Goal: Transaction & Acquisition: Register for event/course

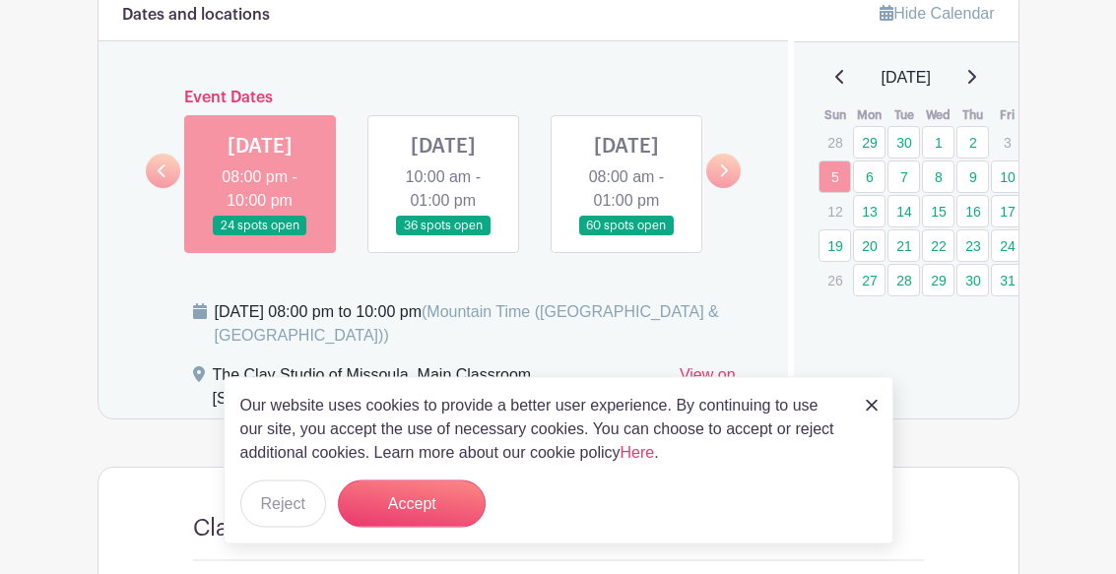
scroll to position [965, 0]
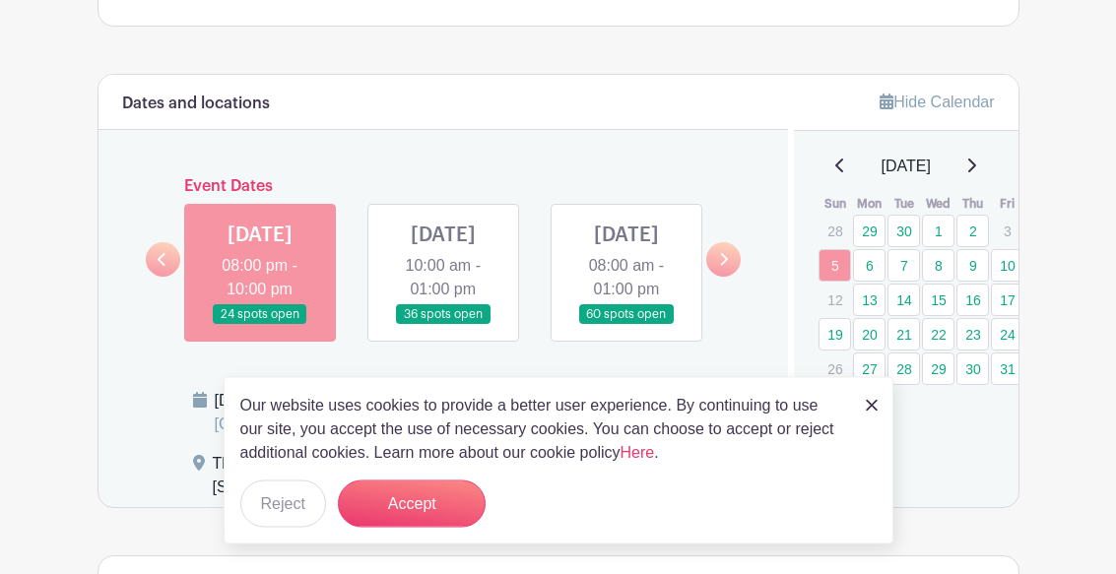
click at [443, 326] on link at bounding box center [443, 326] width 0 height 0
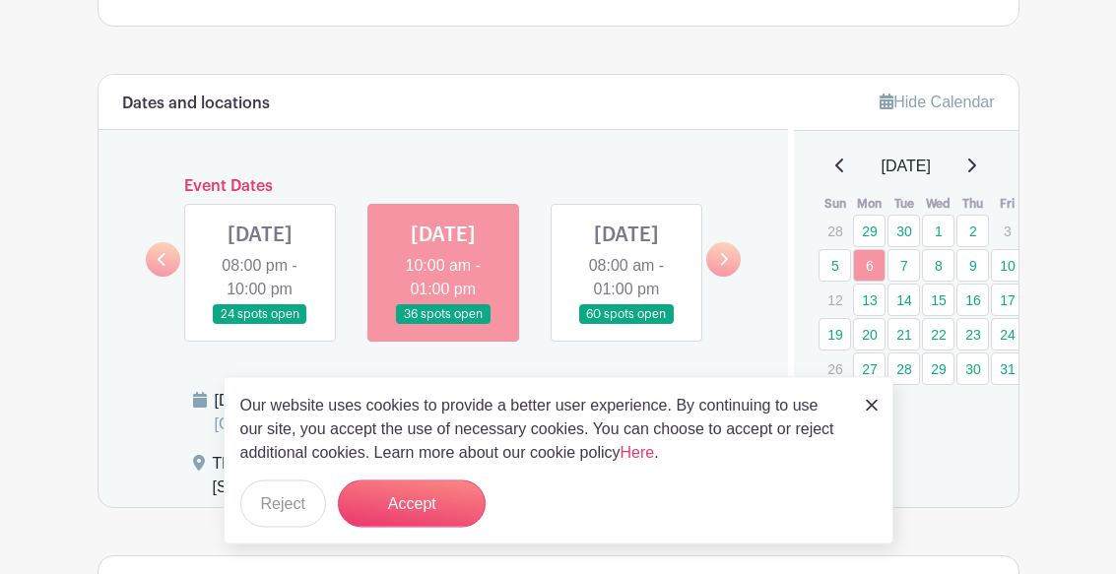
scroll to position [966, 0]
click at [875, 403] on img at bounding box center [872, 406] width 12 height 12
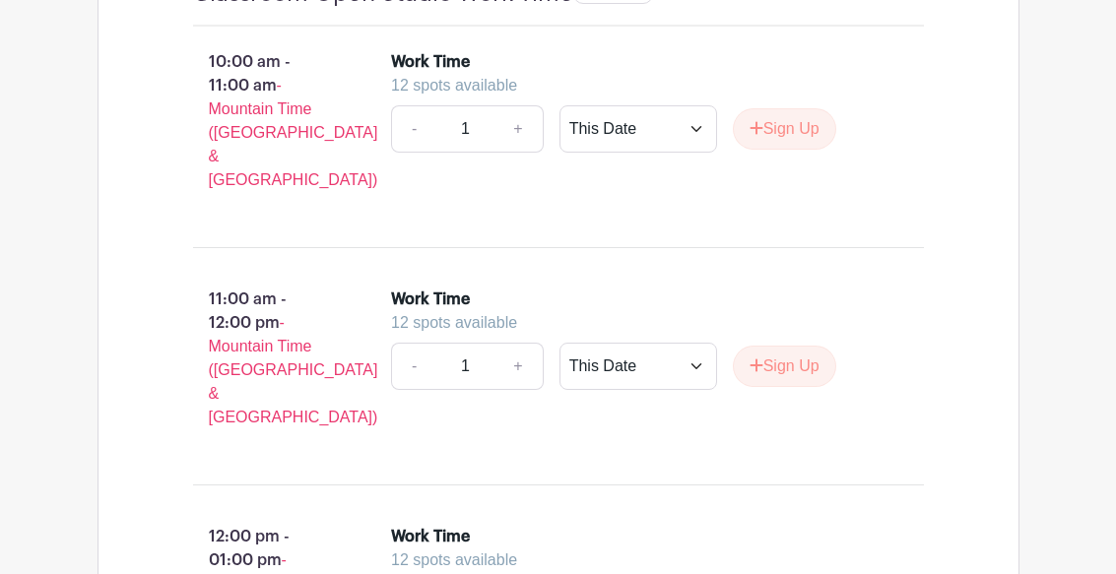
scroll to position [1534, 0]
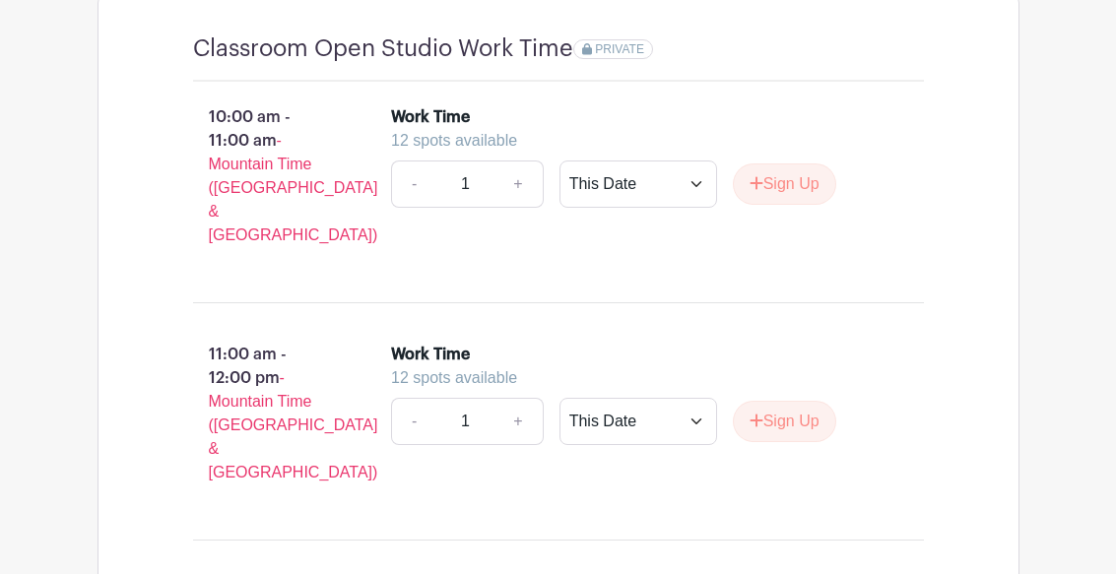
click at [796, 206] on button "Sign Up" at bounding box center [784, 185] width 103 height 41
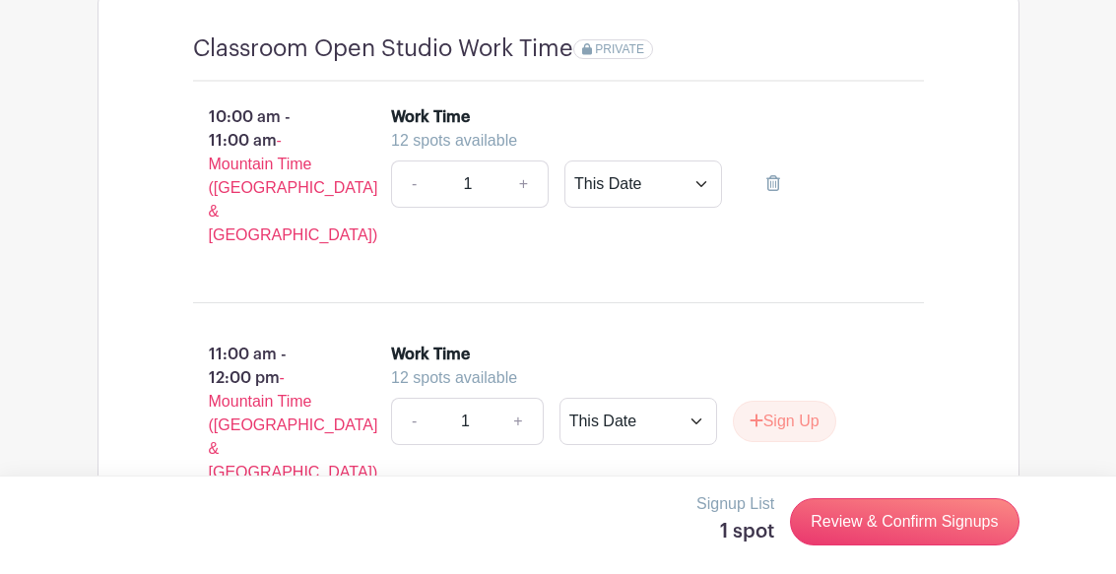
click at [789, 432] on button "Sign Up" at bounding box center [784, 421] width 103 height 41
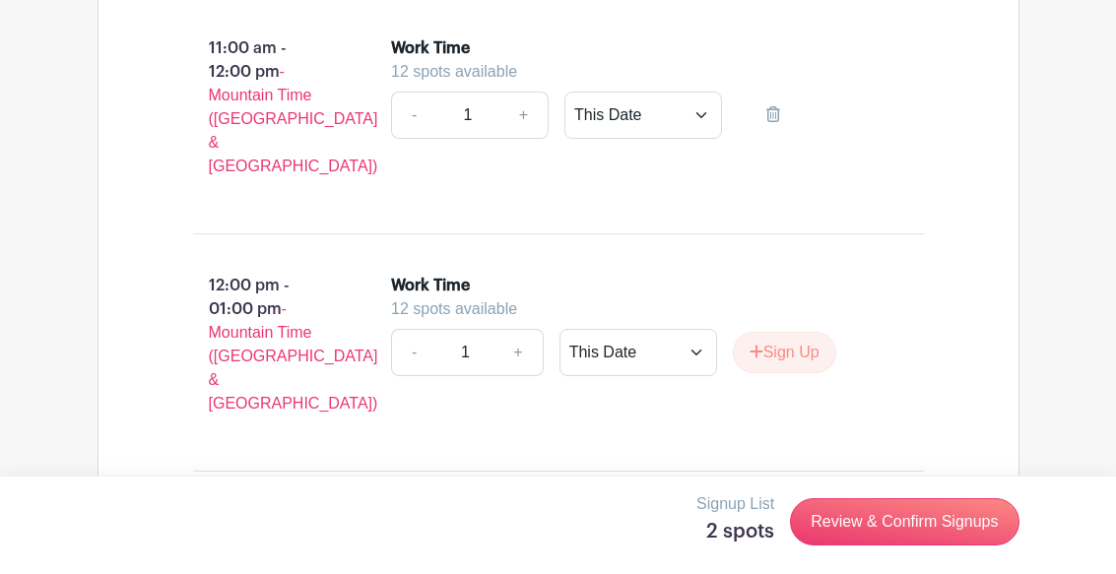
scroll to position [1896, 0]
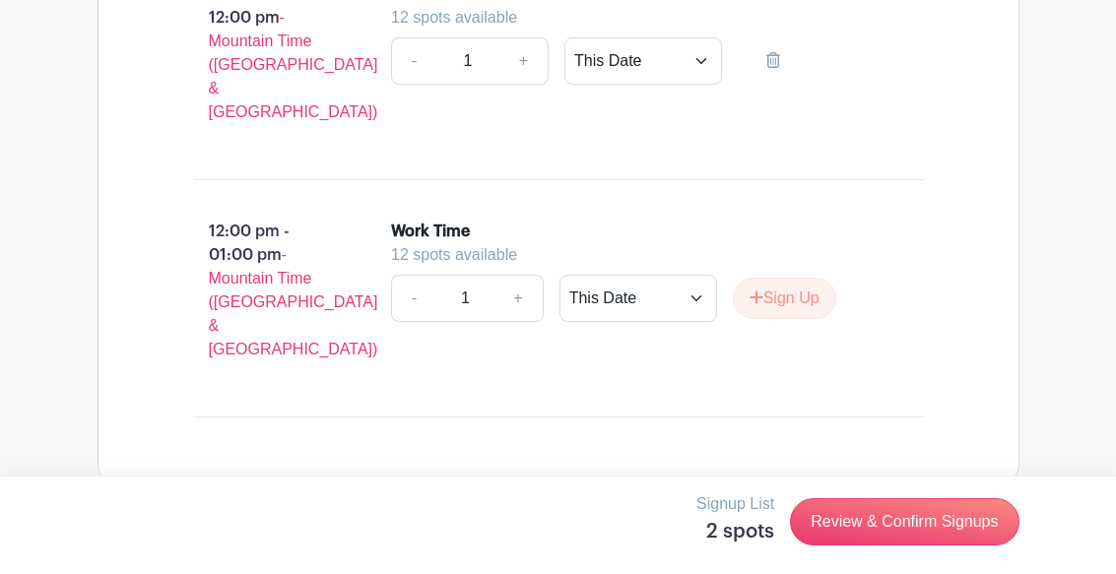
click at [798, 292] on button "Sign Up" at bounding box center [784, 298] width 103 height 41
click at [899, 525] on link "Review & Confirm Signups" at bounding box center [904, 522] width 229 height 47
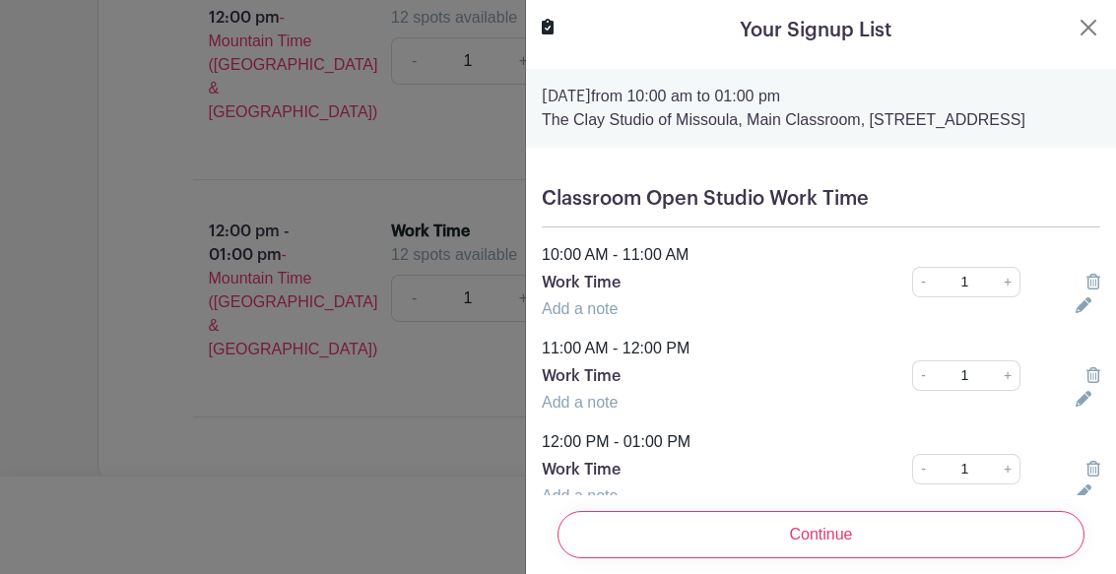
click at [835, 527] on input "Continue" at bounding box center [821, 534] width 527 height 47
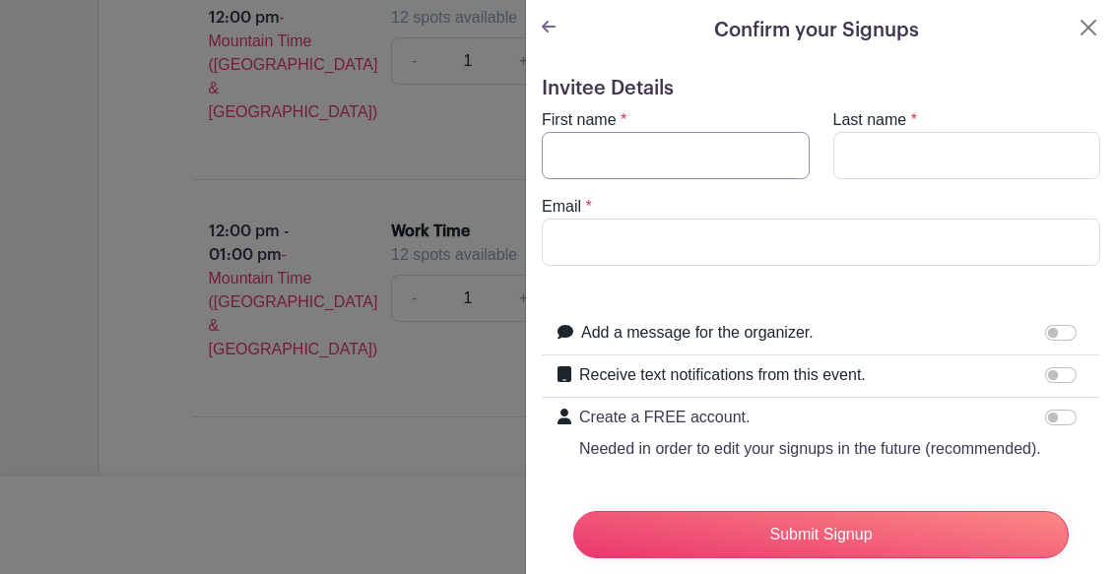
click at [648, 152] on input "First name" at bounding box center [676, 155] width 268 height 47
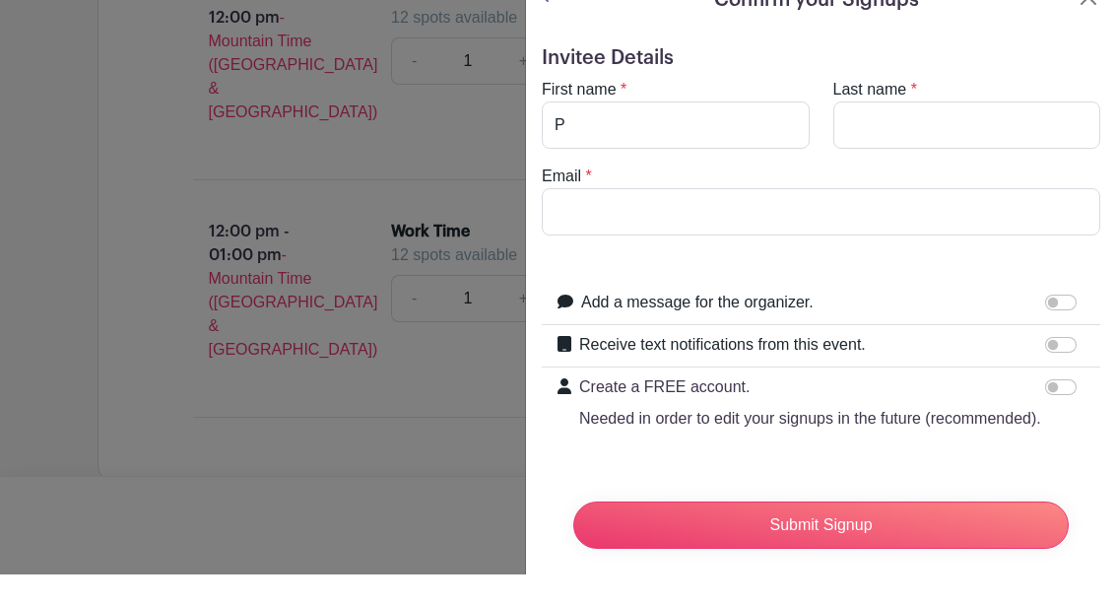
type input "[PERSON_NAME]"
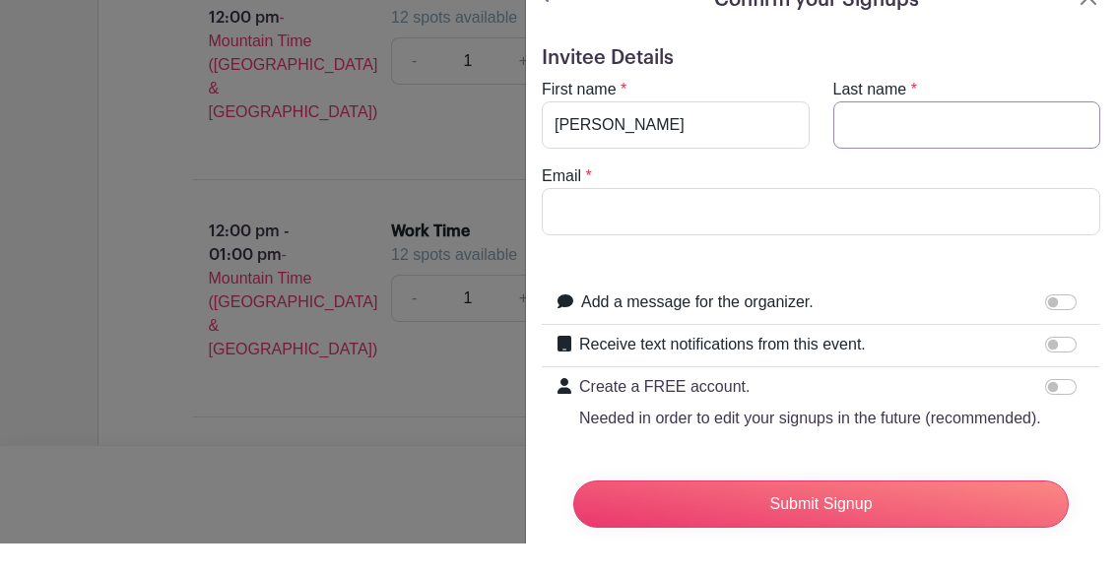
type input "[PERSON_NAME]"
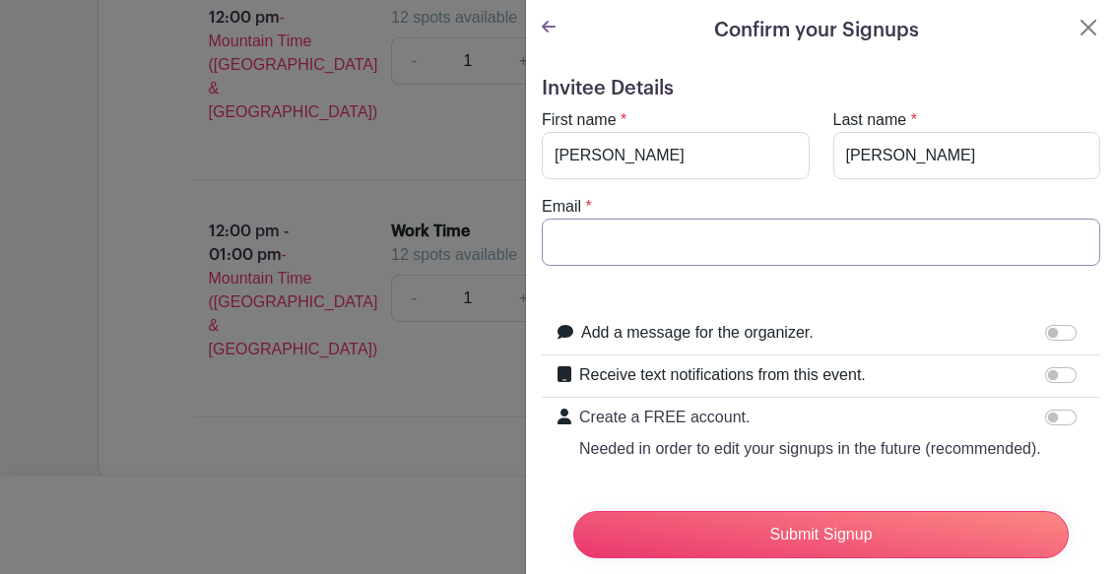
type input "[EMAIL_ADDRESS][DOMAIN_NAME]"
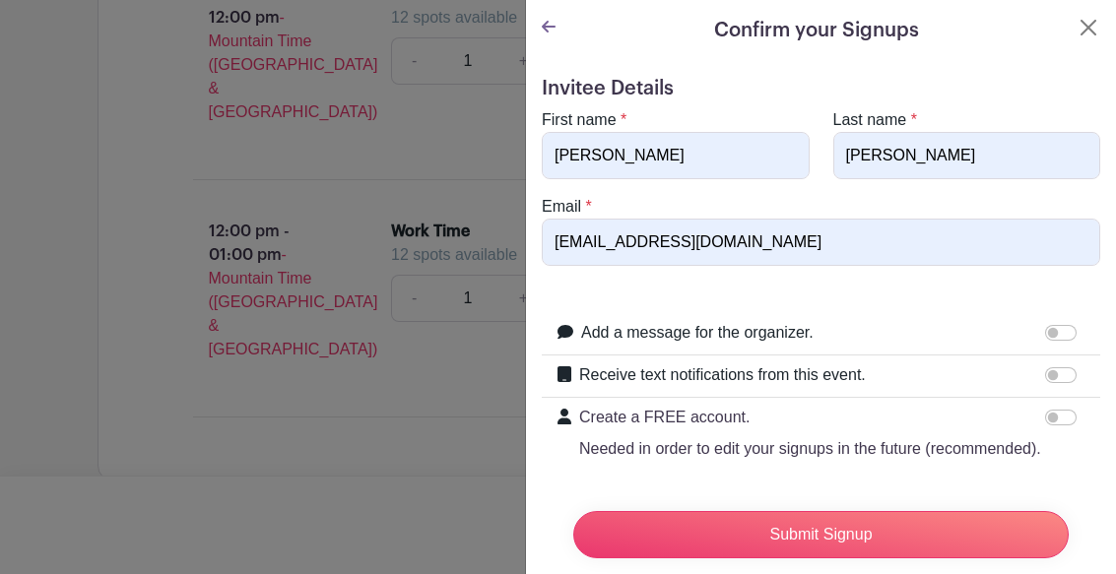
click at [865, 539] on input "Submit Signup" at bounding box center [821, 534] width 496 height 47
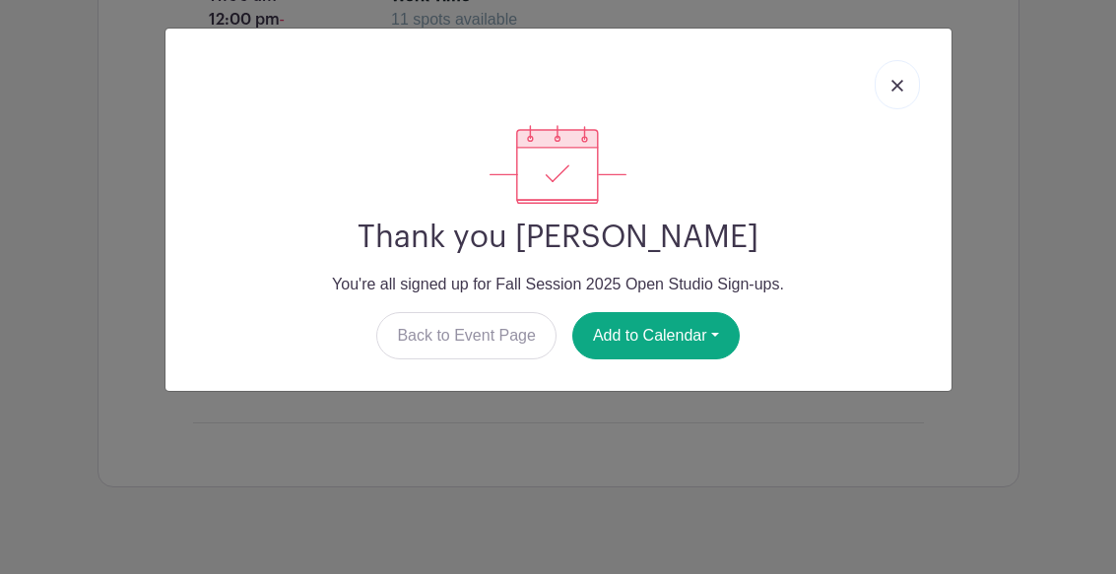
click at [899, 87] on img at bounding box center [898, 86] width 12 height 12
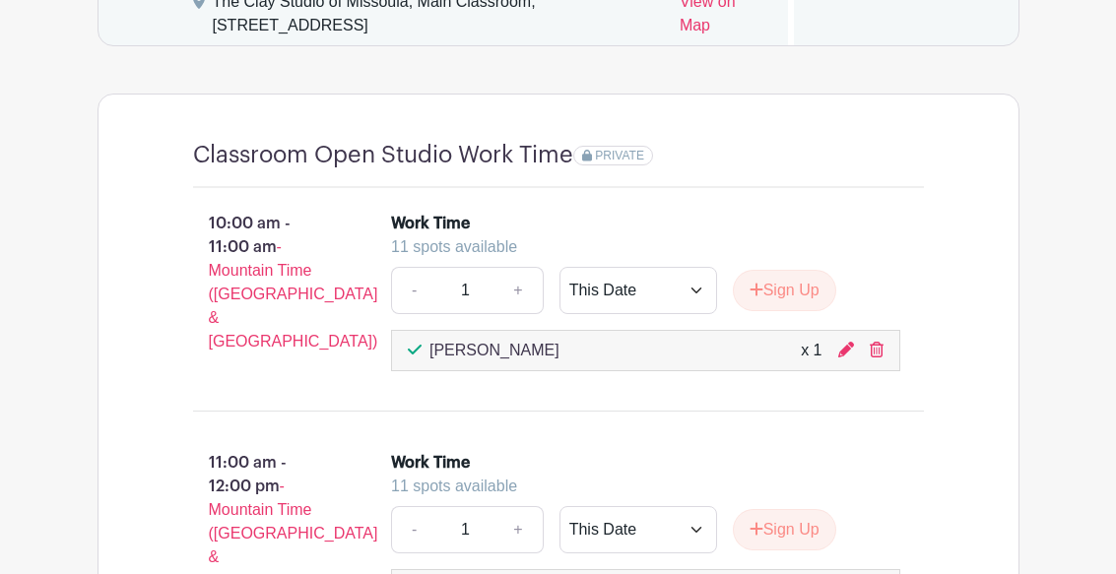
scroll to position [1427, 0]
